Goal: Task Accomplishment & Management: Complete application form

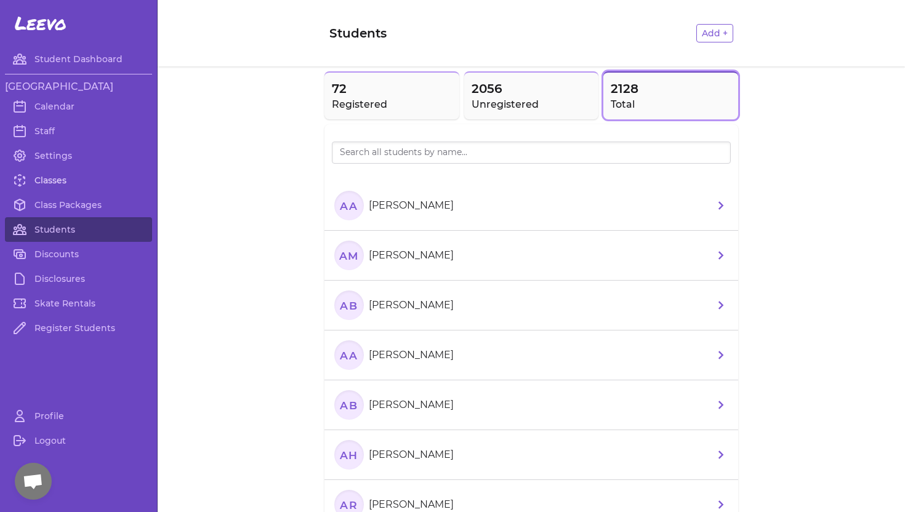
click at [57, 179] on link "Classes" at bounding box center [78, 180] width 147 height 25
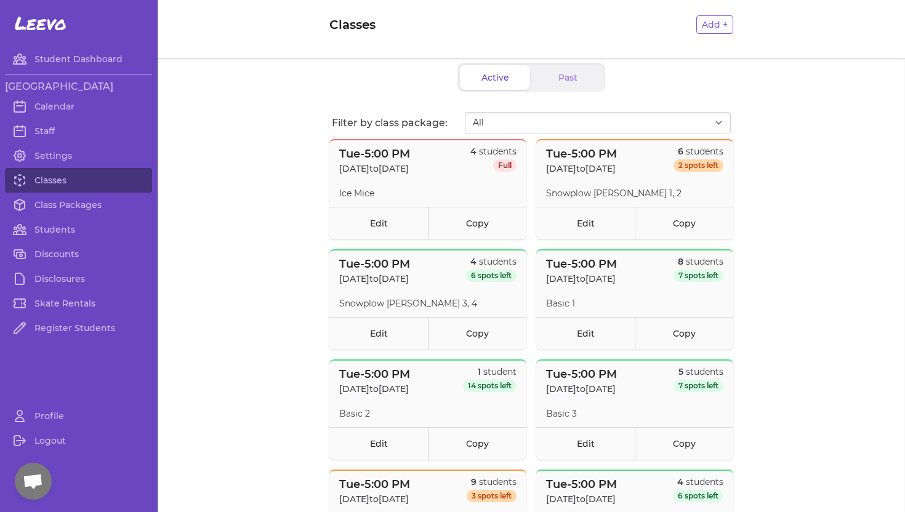
scroll to position [10, 0]
click at [374, 229] on link "Edit" at bounding box center [378, 222] width 98 height 33
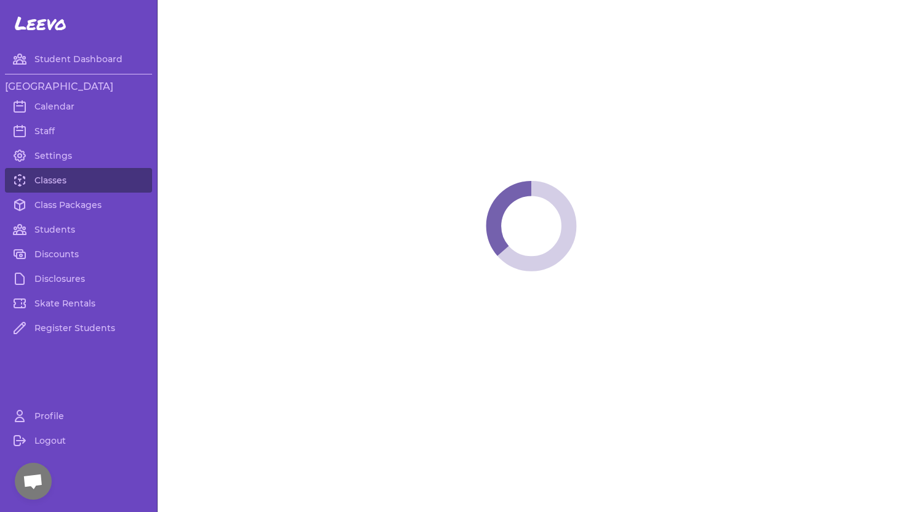
select select "2"
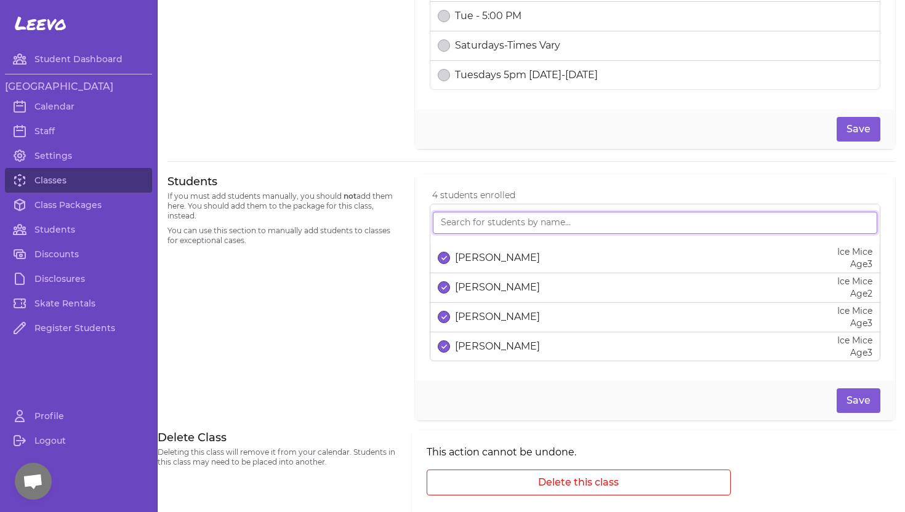
click at [483, 220] on input "search" at bounding box center [655, 223] width 444 height 22
type input "Camde"
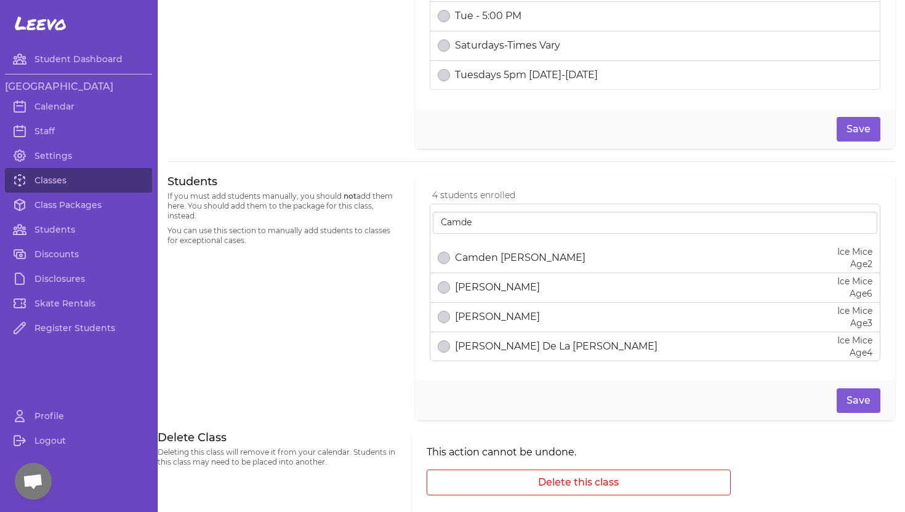
click at [478, 260] on p "Camden [PERSON_NAME]" at bounding box center [520, 258] width 130 height 15
click at [856, 400] on button "Save" at bounding box center [859, 400] width 44 height 25
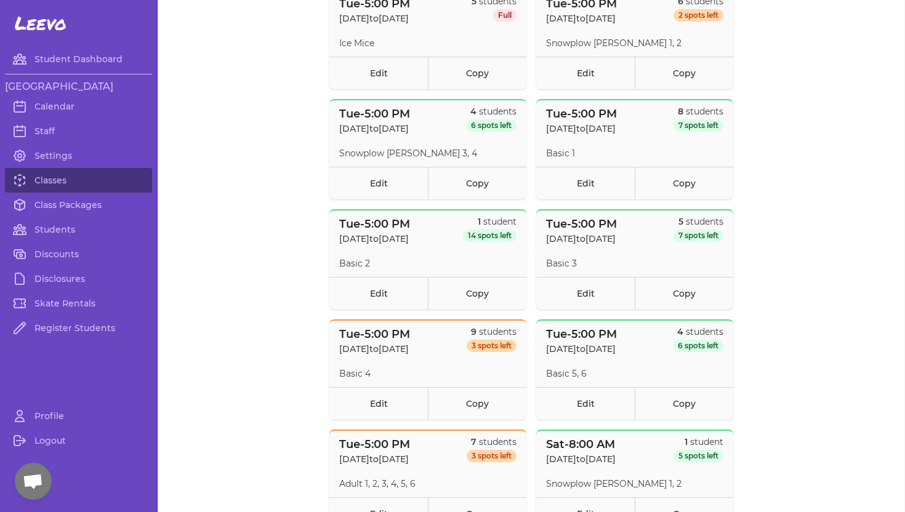
scroll to position [182, 0]
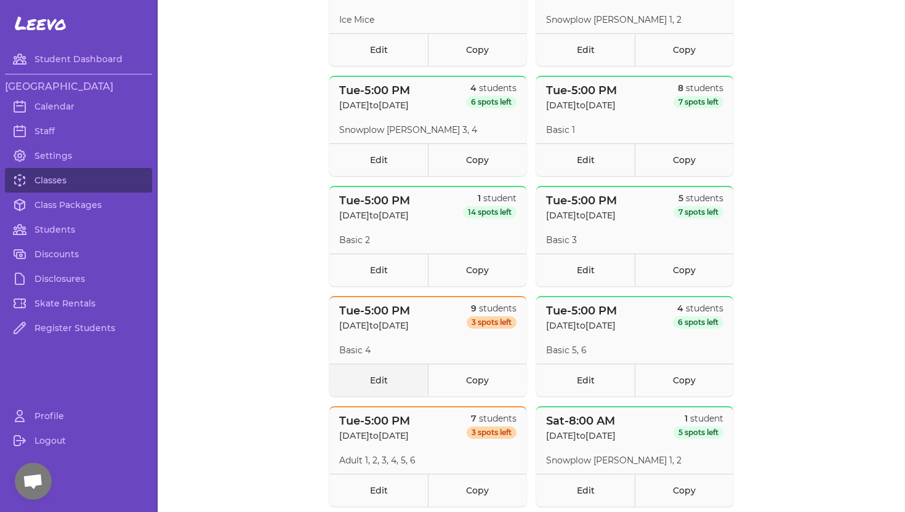
click at [388, 379] on link "Edit" at bounding box center [378, 380] width 98 height 33
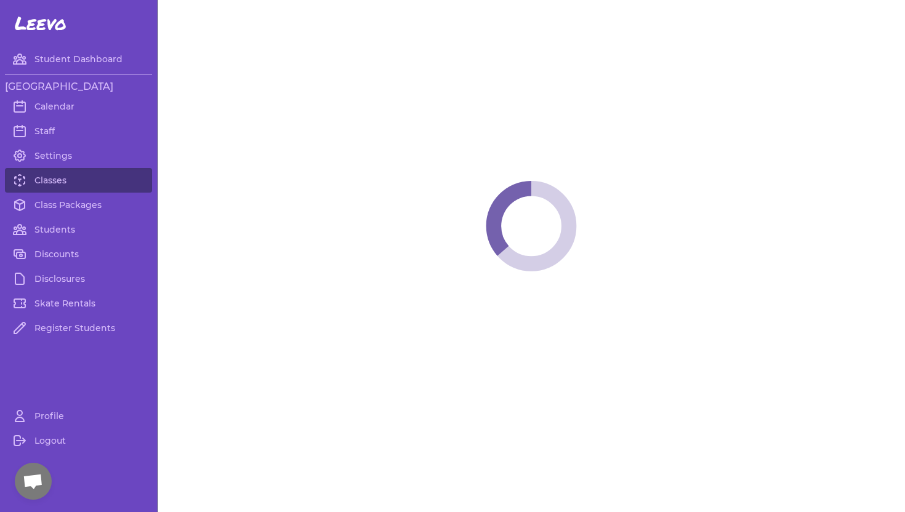
select select "2"
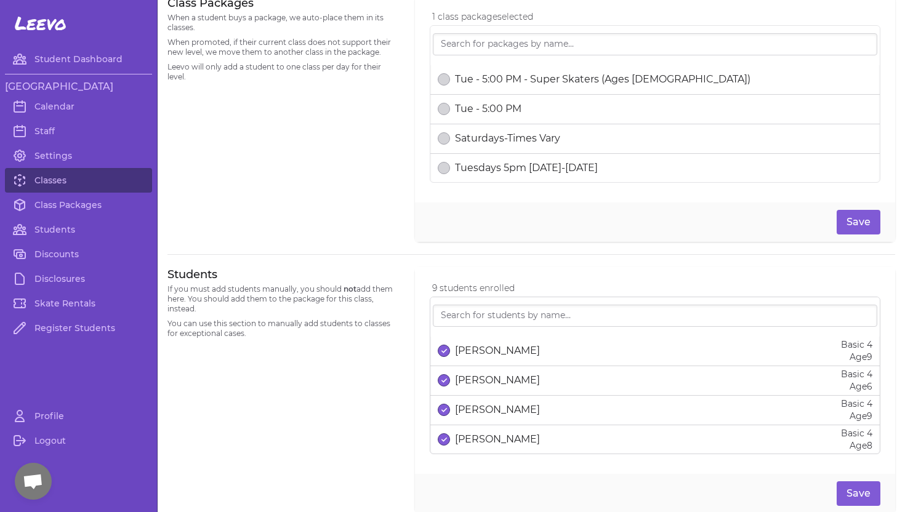
scroll to position [575, 0]
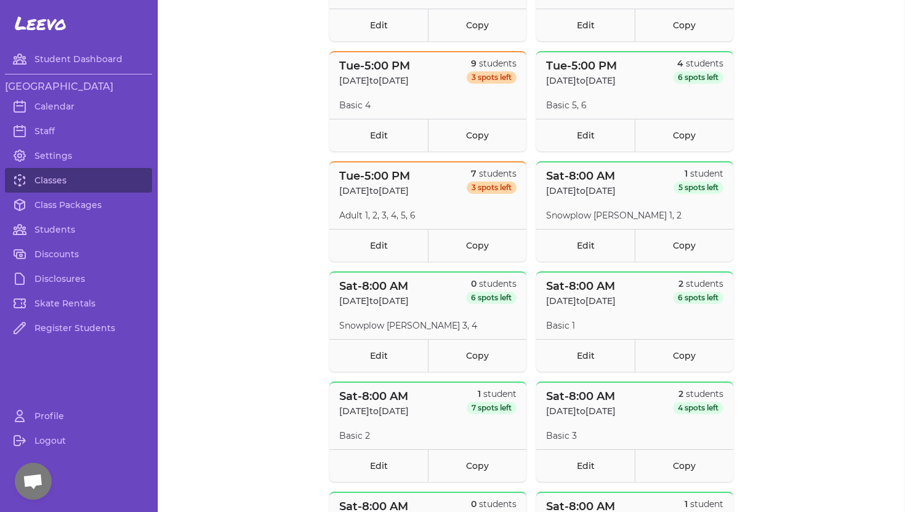
scroll to position [435, 0]
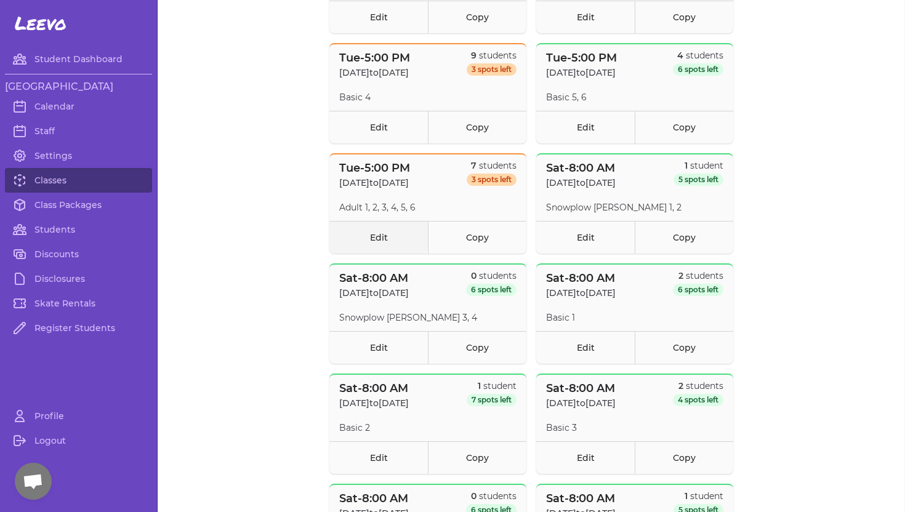
click at [374, 236] on link "Edit" at bounding box center [378, 237] width 98 height 33
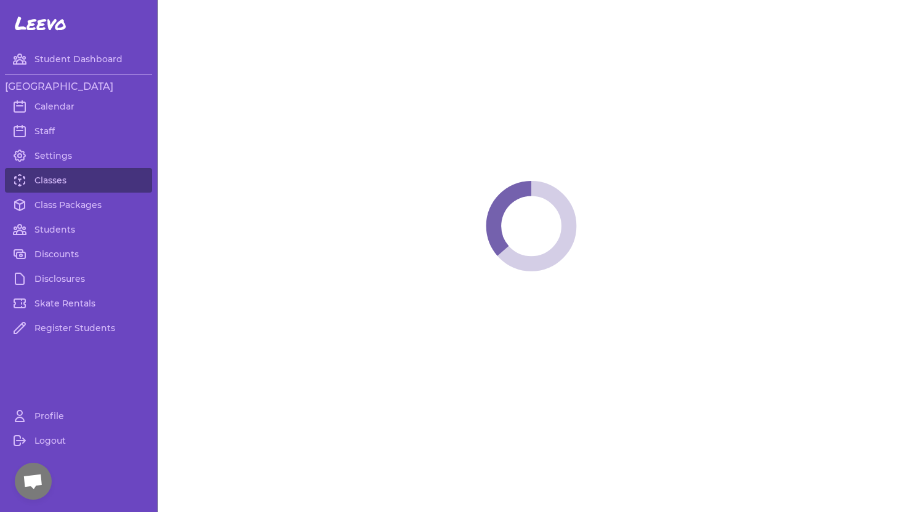
select select "2"
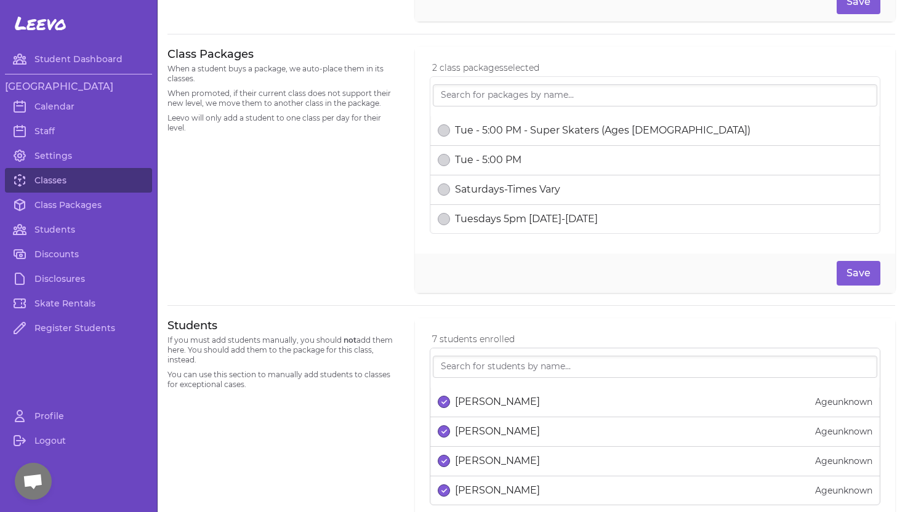
scroll to position [590, 0]
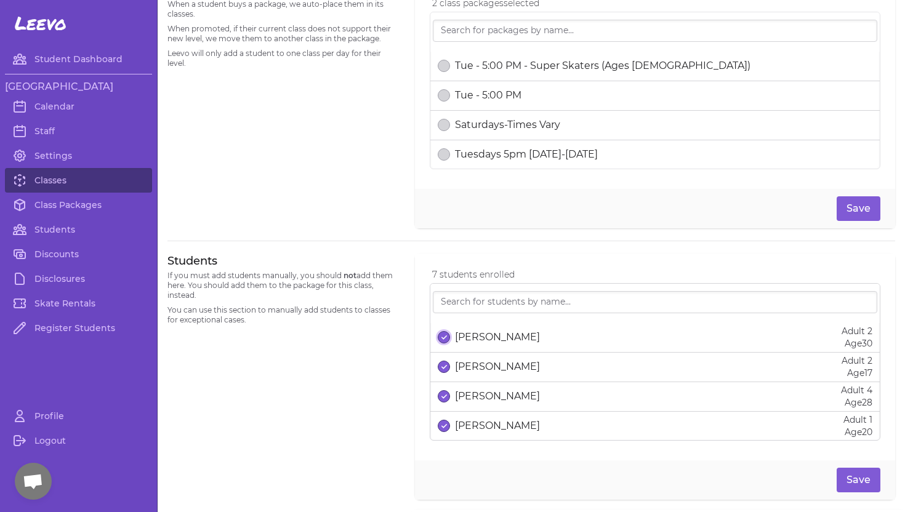
click at [440, 339] on button "select date" at bounding box center [444, 337] width 12 height 12
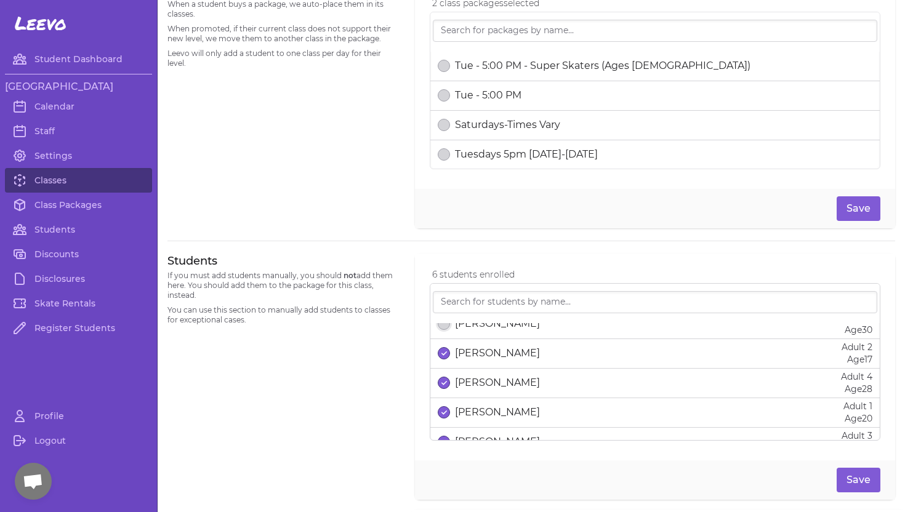
scroll to position [17, 0]
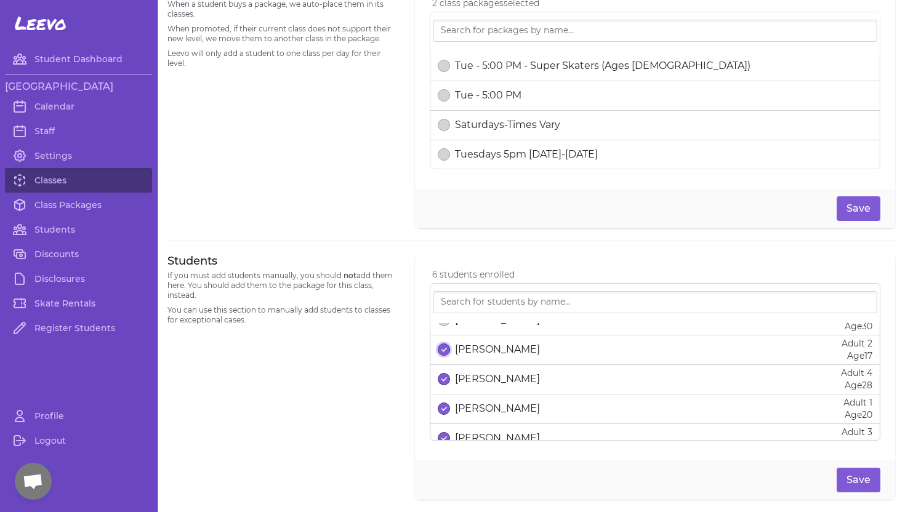
click at [442, 349] on icon "select date" at bounding box center [444, 349] width 6 height 5
click at [849, 206] on button "Save" at bounding box center [859, 208] width 44 height 25
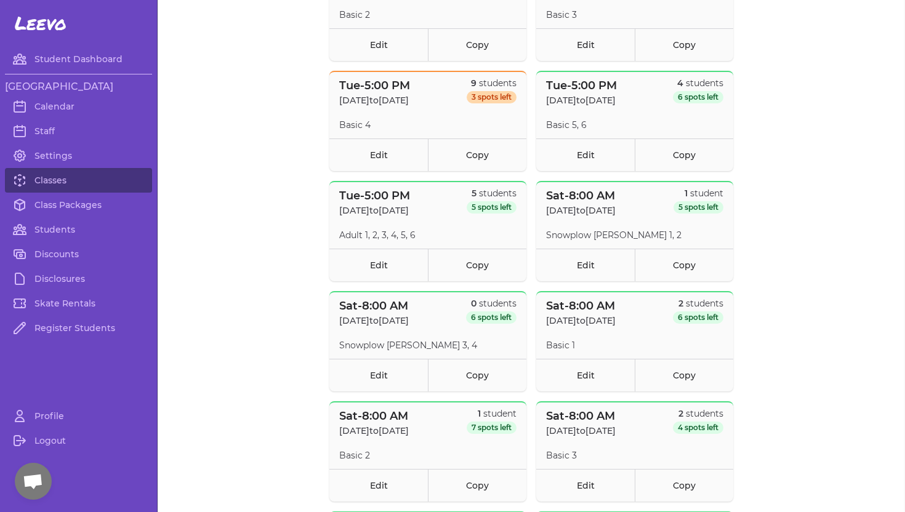
scroll to position [397, 0]
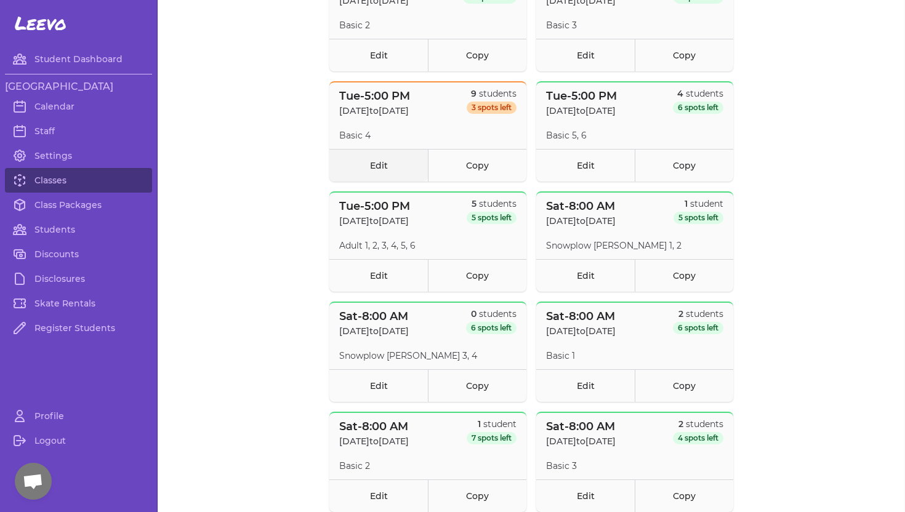
click at [381, 163] on link "Edit" at bounding box center [378, 165] width 98 height 33
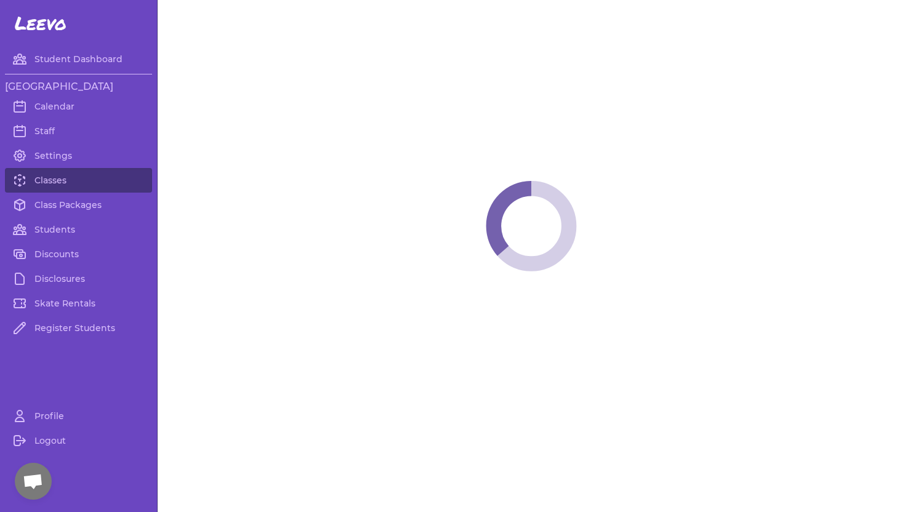
select select "2"
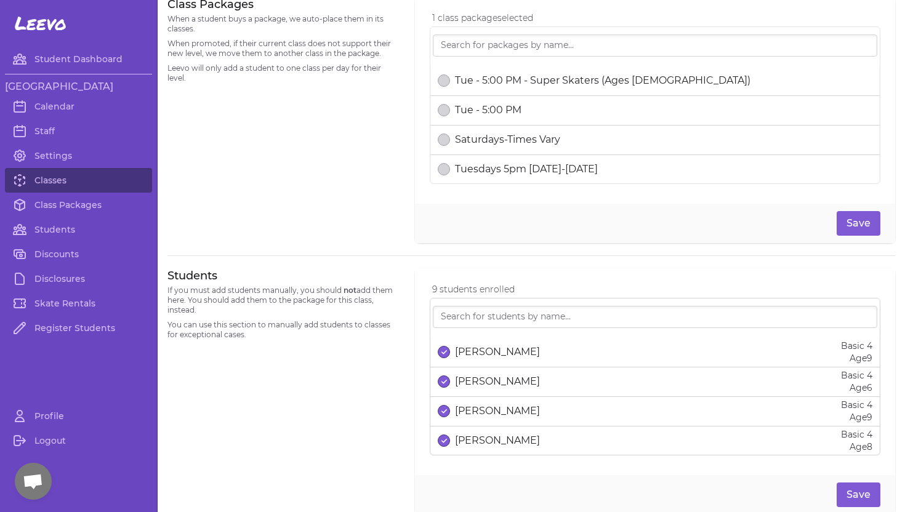
scroll to position [577, 0]
click at [49, 183] on link "Classes" at bounding box center [78, 180] width 147 height 25
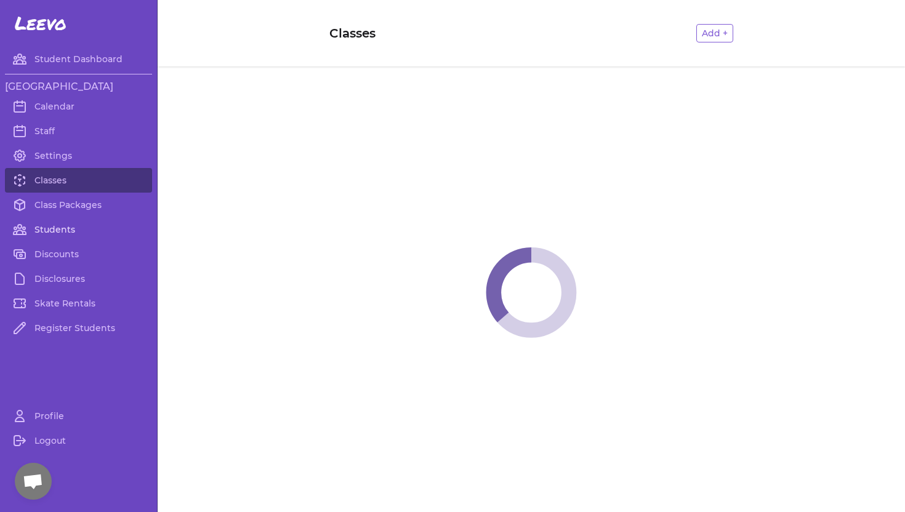
click at [52, 225] on link "Students" at bounding box center [78, 229] width 147 height 25
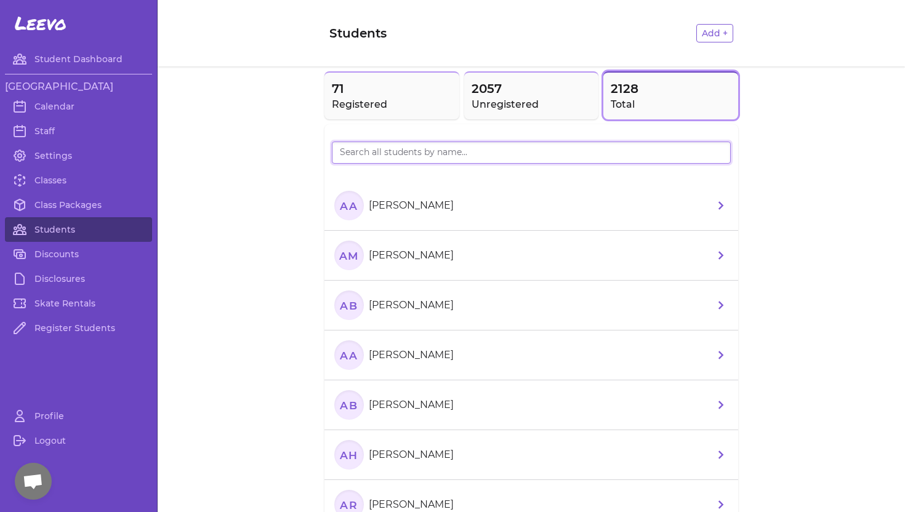
click at [347, 153] on input "search" at bounding box center [531, 153] width 399 height 22
type input "Dakota"
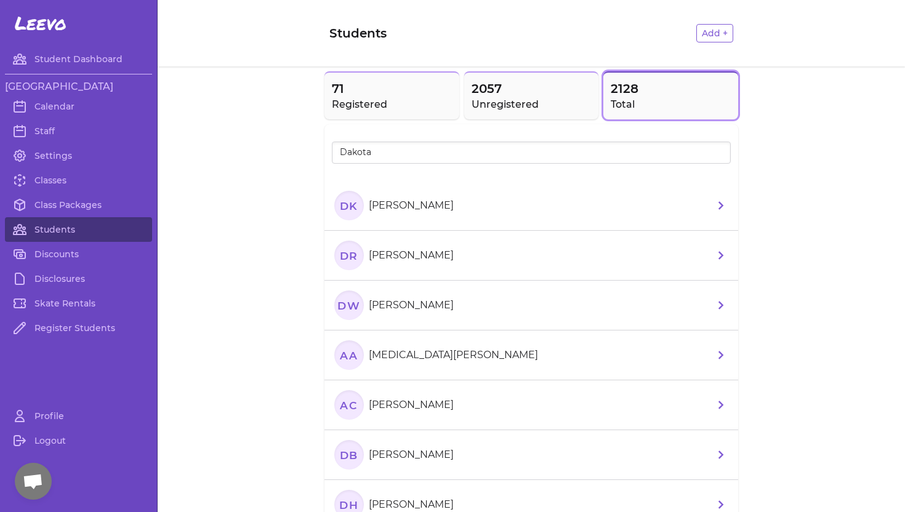
click at [414, 206] on p "[PERSON_NAME]" at bounding box center [411, 205] width 85 height 15
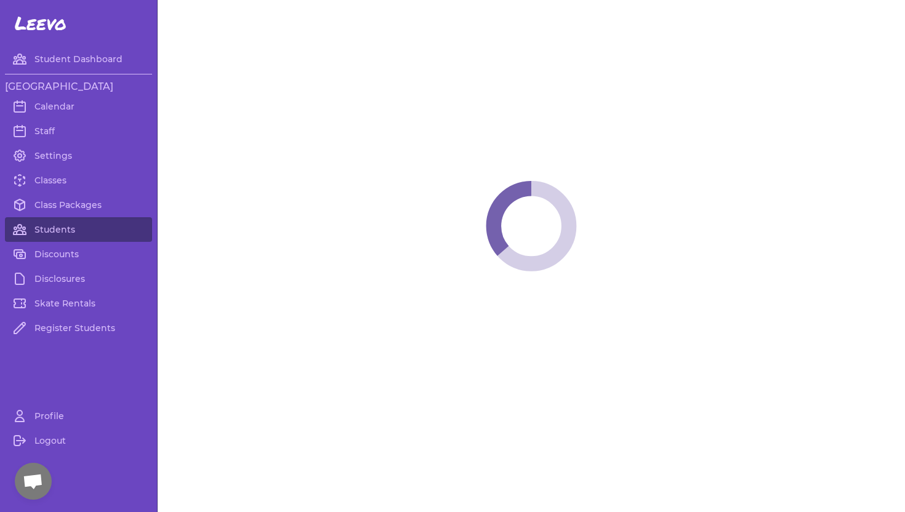
select select "ID"
select select "women_hockey"
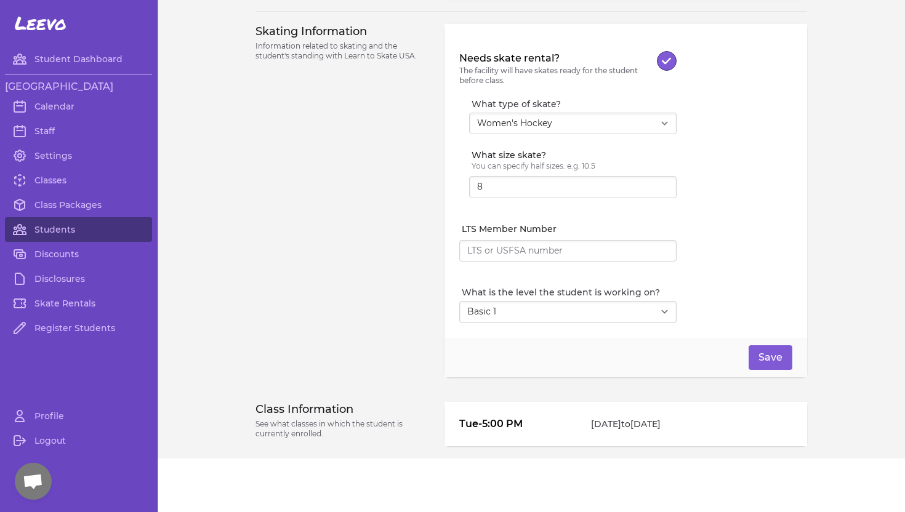
scroll to position [1096, 0]
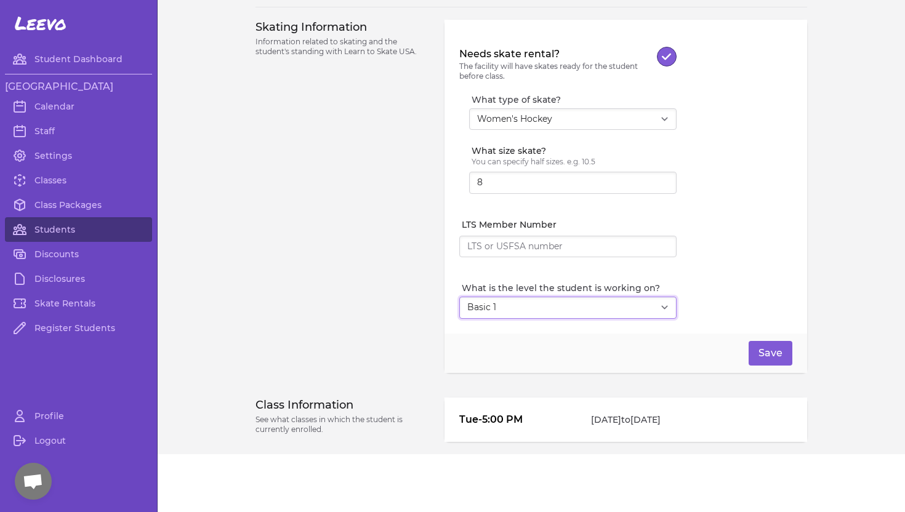
click at [661, 308] on select "Select Level I don't know Basic 1 Basic 2 Basic 3 Basic 4 Basic 5 Basic 6 Snowp…" at bounding box center [567, 308] width 217 height 22
select select "18"
click at [459, 297] on select "Select Level I don't know Basic 1 Basic 2 Basic 3 Basic 4 Basic 5 Basic 6 Snowp…" at bounding box center [567, 308] width 217 height 22
click at [764, 348] on button "Save" at bounding box center [770, 353] width 44 height 25
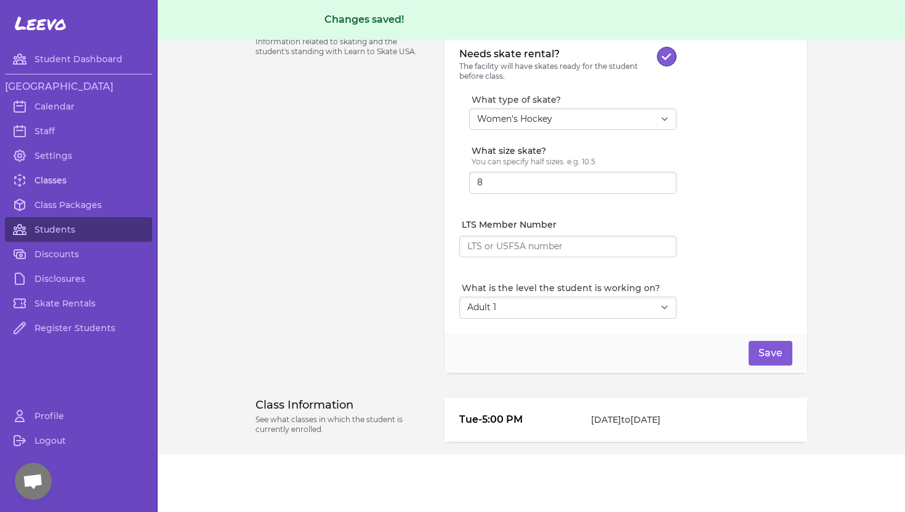
click at [47, 182] on link "Classes" at bounding box center [78, 180] width 147 height 25
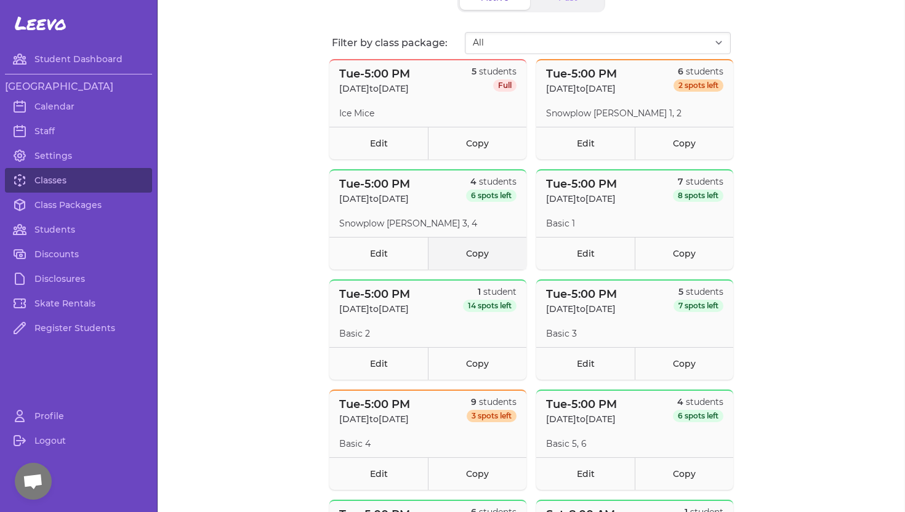
scroll to position [90, 0]
click at [593, 252] on link "Edit" at bounding box center [585, 252] width 98 height 33
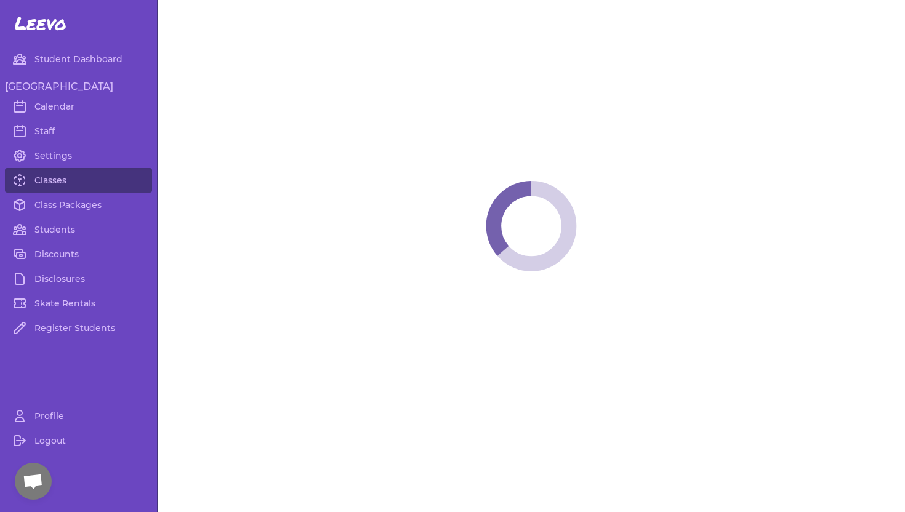
select select "2"
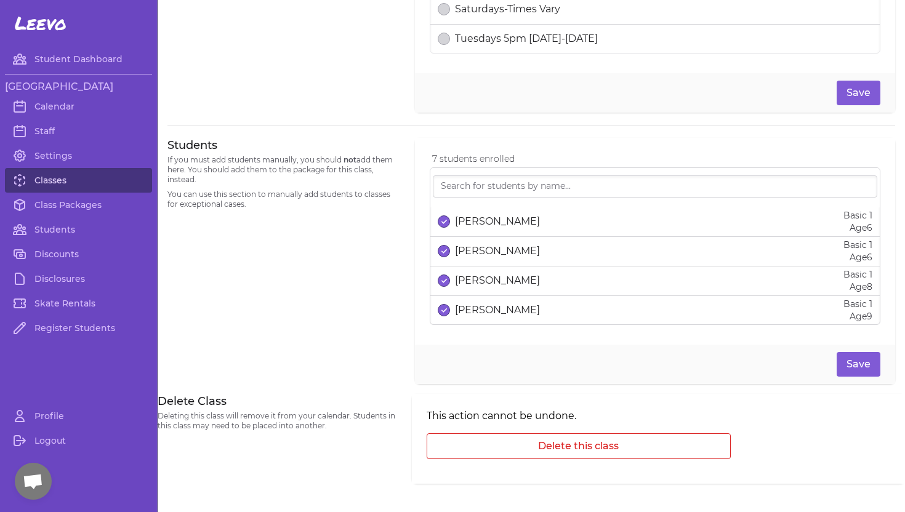
click at [58, 178] on link "Classes" at bounding box center [78, 180] width 147 height 25
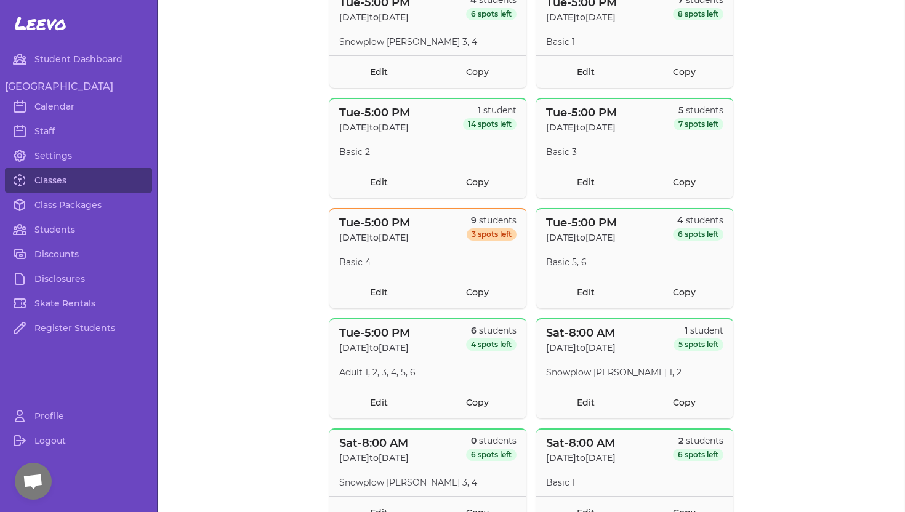
scroll to position [290, 0]
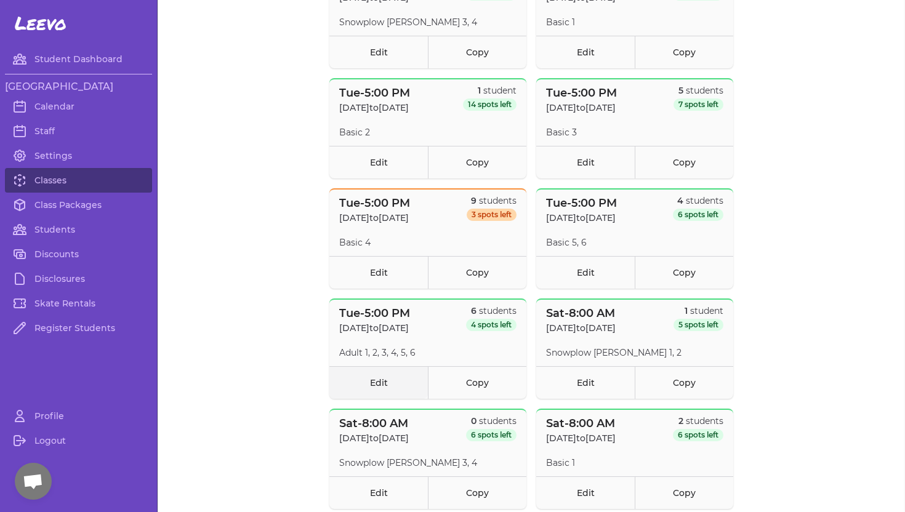
click at [375, 385] on link "Edit" at bounding box center [378, 382] width 98 height 33
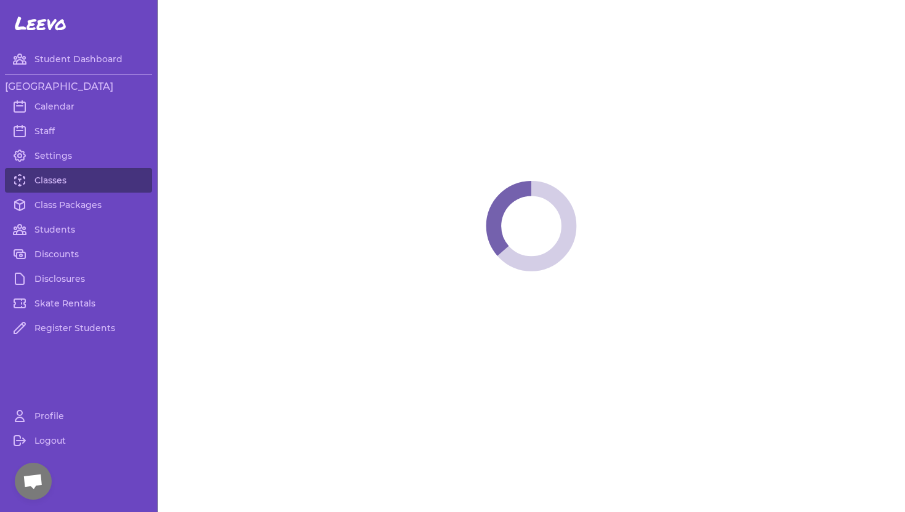
select select "2"
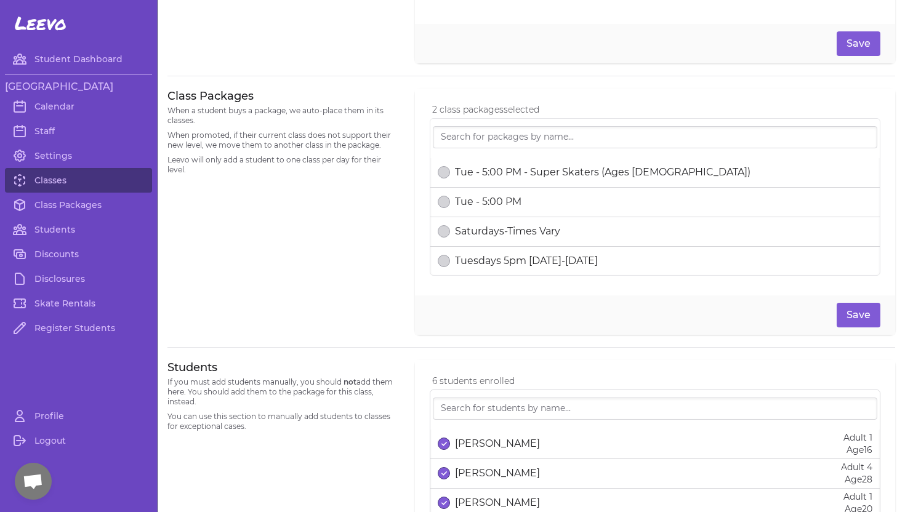
scroll to position [487, 0]
